Goal: Task Accomplishment & Management: Manage account settings

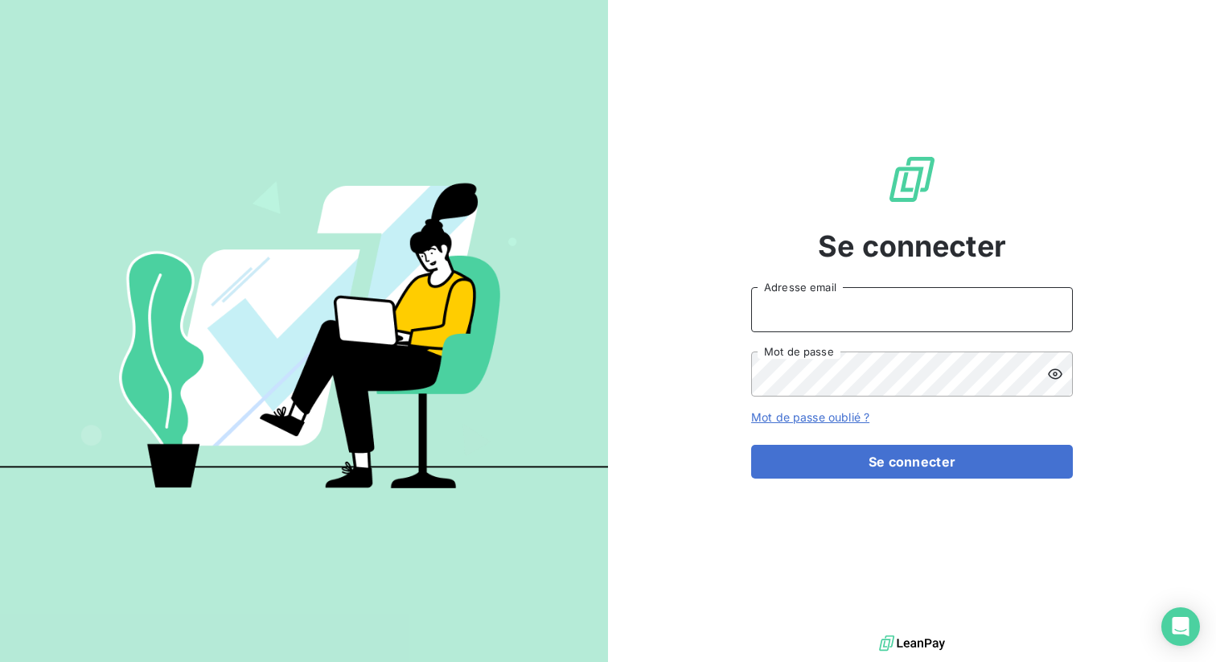
click at [785, 314] on input "Adresse email" at bounding box center [912, 309] width 322 height 45
type input "[PERSON_NAME][EMAIL_ADDRESS][DOMAIN_NAME]"
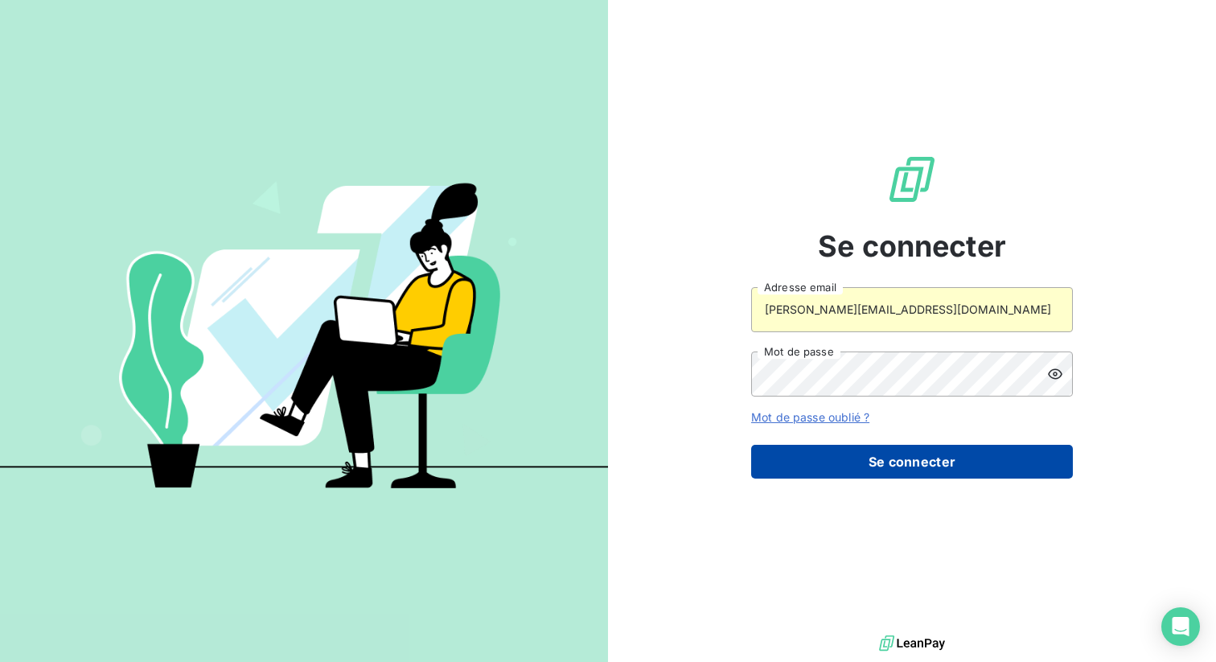
click at [846, 453] on button "Se connecter" at bounding box center [912, 462] width 322 height 34
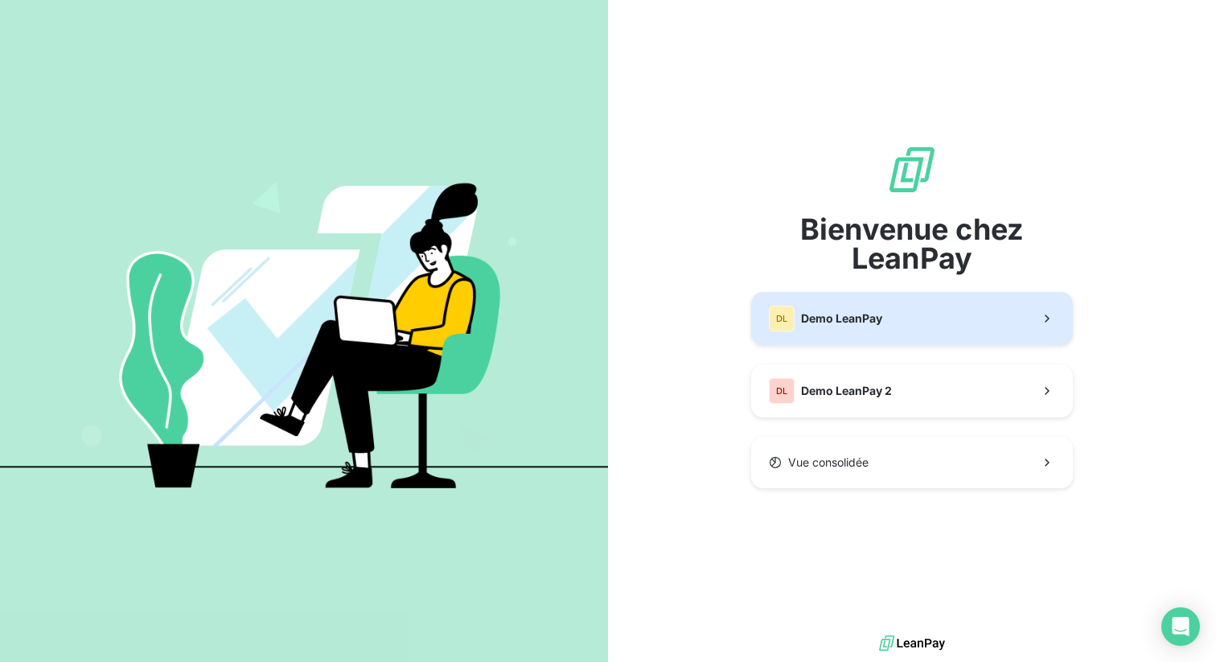
click at [883, 317] on button "DL Demo LeanPay" at bounding box center [912, 318] width 322 height 53
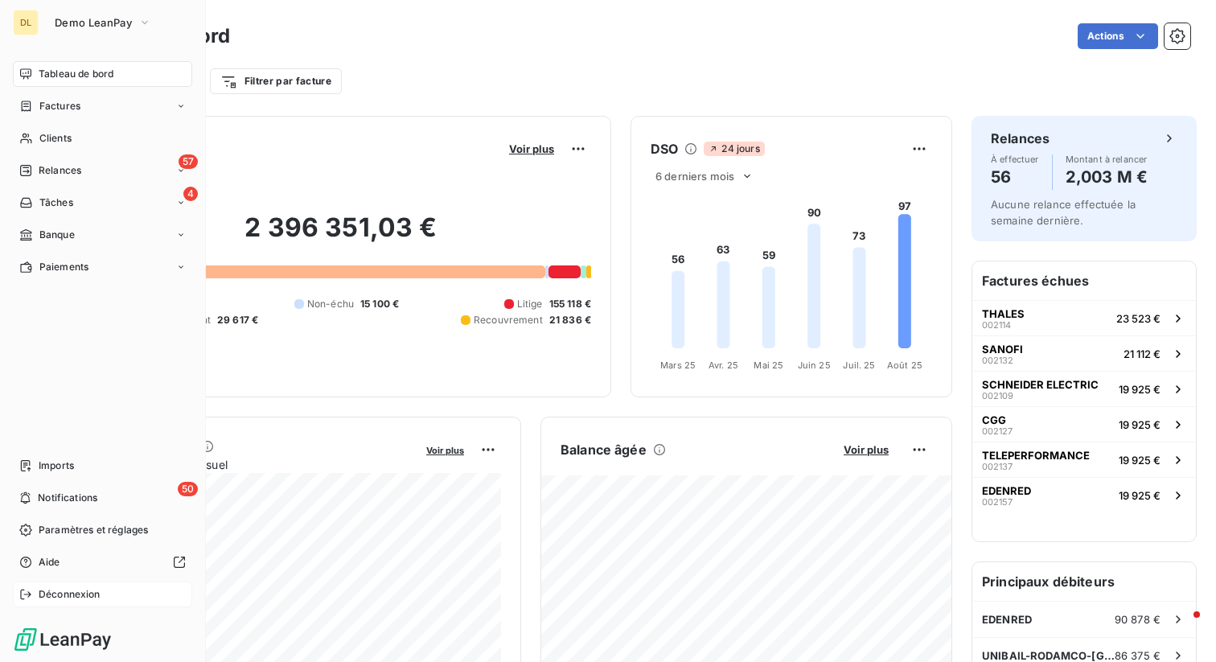
click at [51, 590] on span "Déconnexion" at bounding box center [70, 594] width 62 height 14
